Goal: Information Seeking & Learning: Learn about a topic

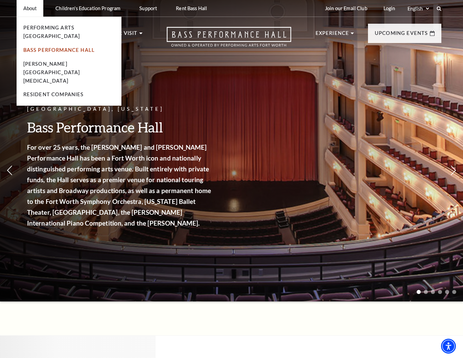
click at [34, 47] on link "Bass Performance Hall" at bounding box center [59, 50] width 72 height 6
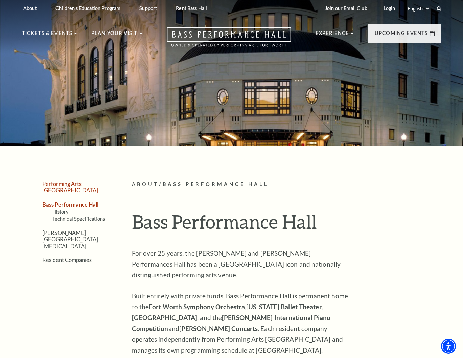
click at [71, 183] on link "Performing Arts [GEOGRAPHIC_DATA]" at bounding box center [70, 186] width 56 height 13
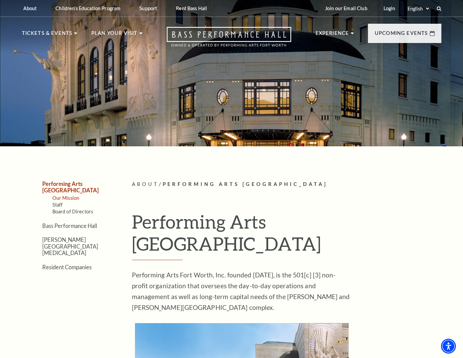
click at [66, 195] on link "Our Mission" at bounding box center [65, 198] width 27 height 6
